Goal: Find specific page/section: Find specific page/section

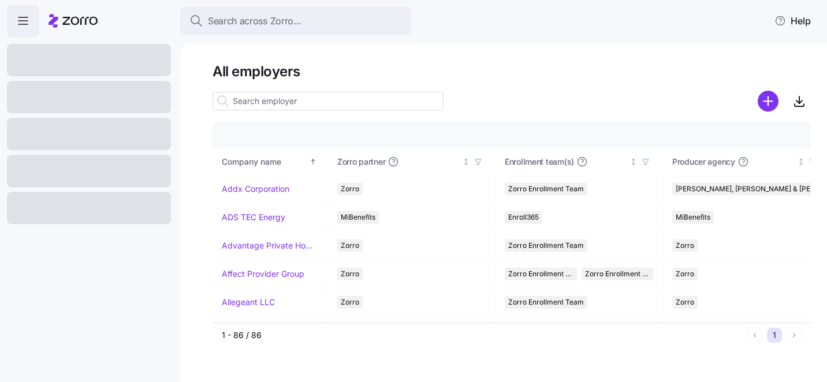
click at [779, 54] on div "All employers Company details Benefit status Company name Zorro partner Enrollm…" at bounding box center [503, 213] width 647 height 338
click at [444, 72] on h1 "All employers" at bounding box center [512, 71] width 599 height 18
click at [807, 26] on html "Search across Zorro... Help All employers Company details Benefit status Compan…" at bounding box center [413, 187] width 827 height 375
click at [771, 72] on div "Log out" at bounding box center [773, 70] width 45 height 13
